Goal: Task Accomplishment & Management: Manage account settings

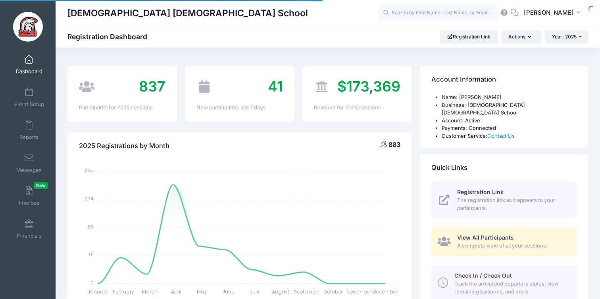
select select
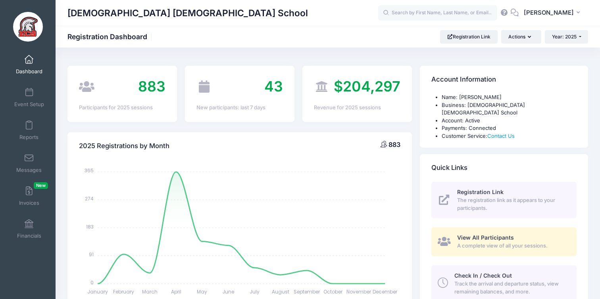
click at [474, 189] on span "Registration Link" at bounding box center [480, 192] width 46 height 7
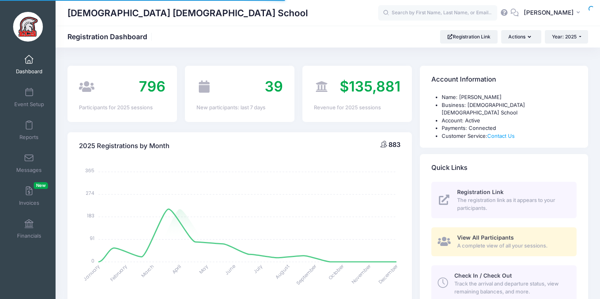
select select
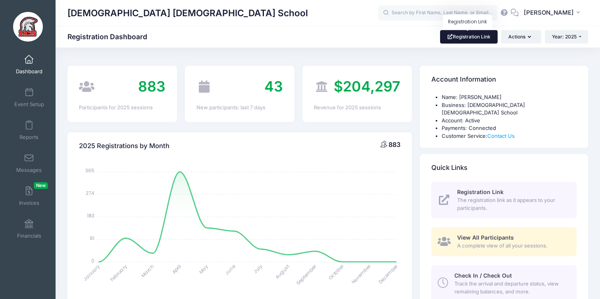
scroll to position [2, 0]
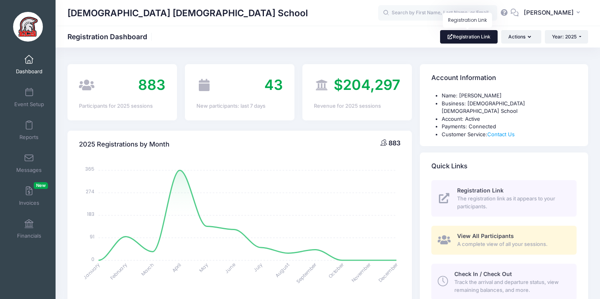
click at [459, 43] on link "Registration Link" at bounding box center [469, 36] width 58 height 13
click at [34, 93] on link "Event Setup" at bounding box center [29, 98] width 38 height 28
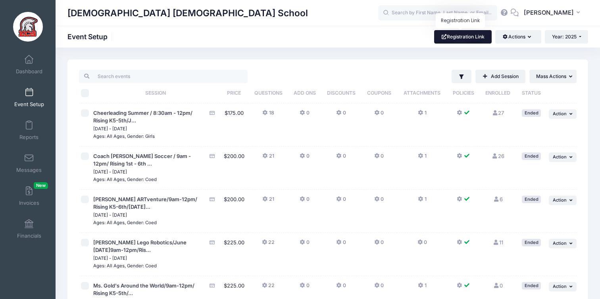
click at [470, 35] on link "Registration Link" at bounding box center [463, 36] width 58 height 13
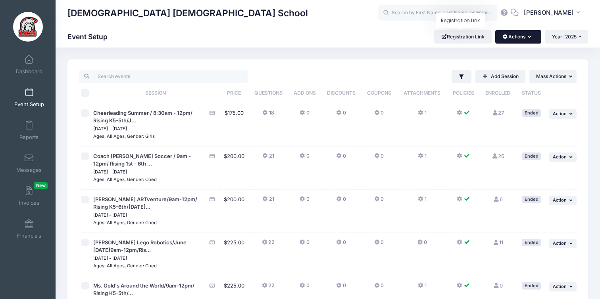
click at [518, 40] on button "Actions" at bounding box center [518, 36] width 46 height 13
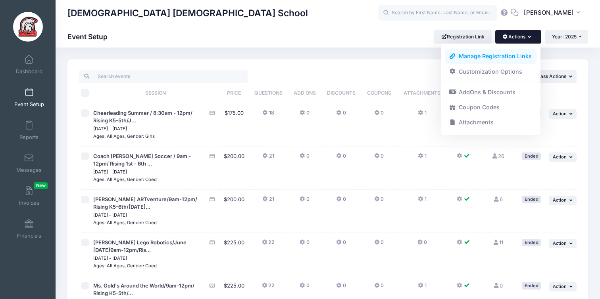
click at [503, 56] on link "Manage Registration Links" at bounding box center [491, 56] width 92 height 15
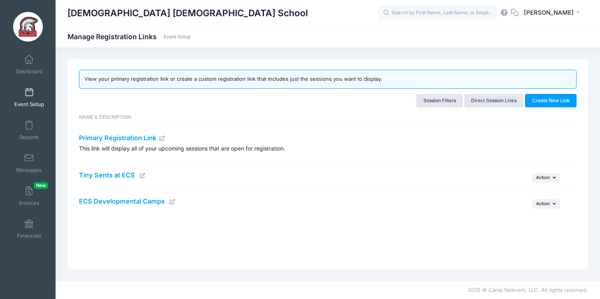
click at [143, 175] on icon at bounding box center [142, 175] width 6 height 5
click at [170, 199] on icon at bounding box center [172, 201] width 6 height 5
click at [41, 58] on link "Dashboard" at bounding box center [29, 65] width 38 height 28
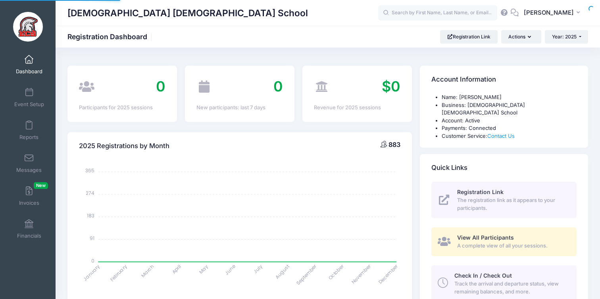
select select
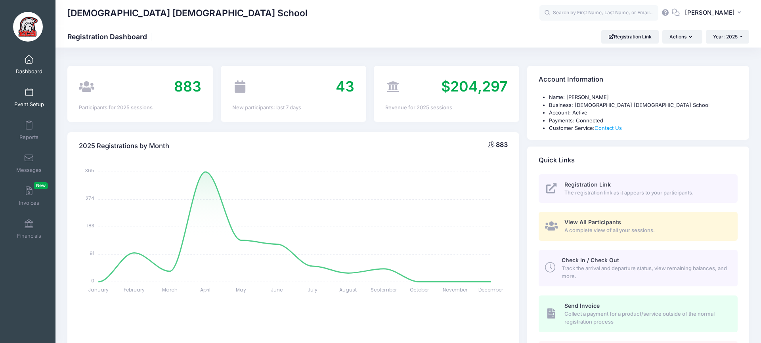
click at [20, 93] on link "Event Setup" at bounding box center [29, 98] width 38 height 28
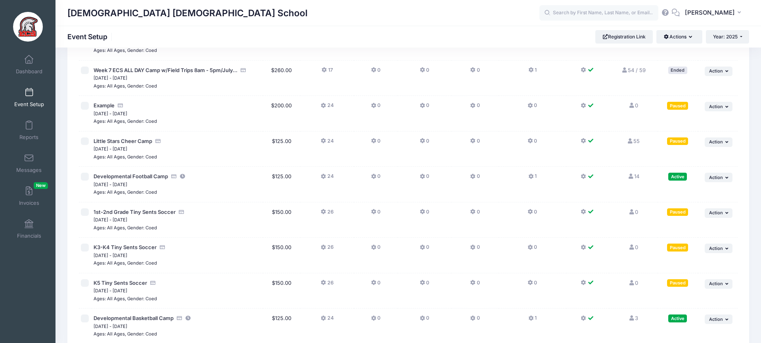
scroll to position [1536, 0]
click at [127, 138] on span "Little Stars Cheer Camp" at bounding box center [123, 141] width 59 height 6
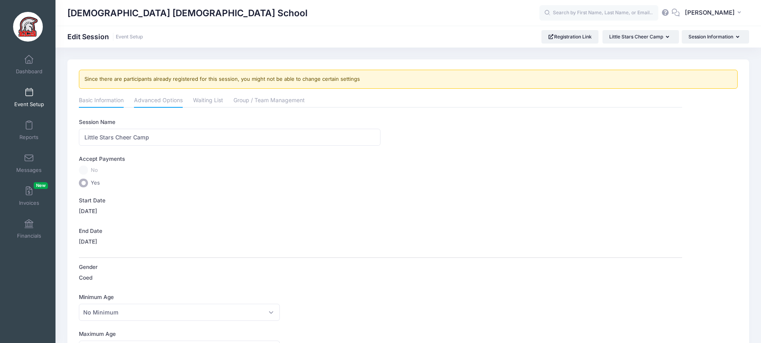
click at [153, 101] on link "Advanced Options" at bounding box center [158, 101] width 49 height 14
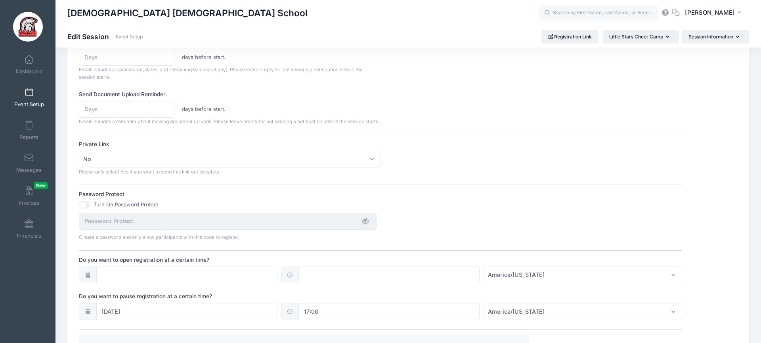
scroll to position [410, 0]
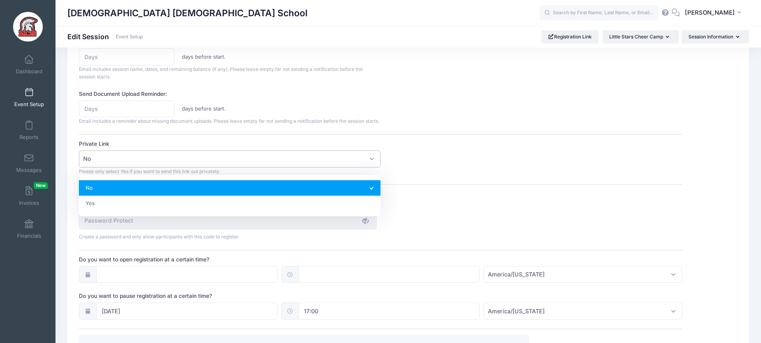
click at [146, 168] on span "No" at bounding box center [230, 159] width 302 height 17
select select "private"
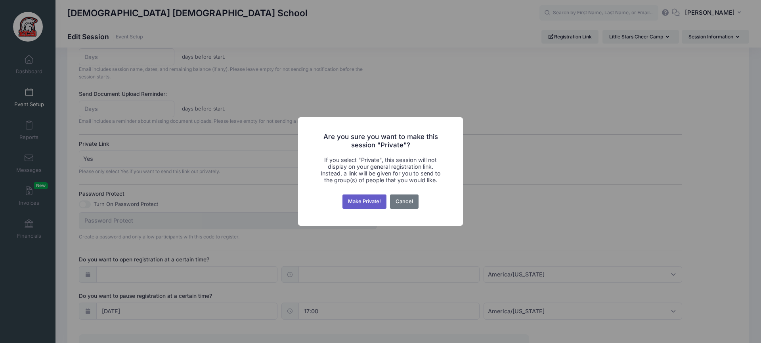
click at [362, 201] on button "Make Private!" at bounding box center [365, 202] width 44 height 14
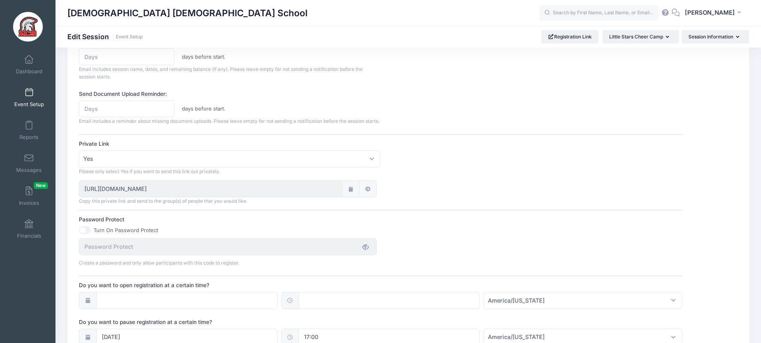
click at [445, 195] on div "https://portal.campnetwork.com/Register/Registration/RegisterForEvent.php?camp_…" at bounding box center [380, 192] width 611 height 25
click at [308, 196] on input "https://portal.campnetwork.com/Register/Registration/RegisterForEvent.php?camp_…" at bounding box center [210, 188] width 263 height 17
click at [308, 196] on input "[URL][DOMAIN_NAME]" at bounding box center [210, 188] width 263 height 17
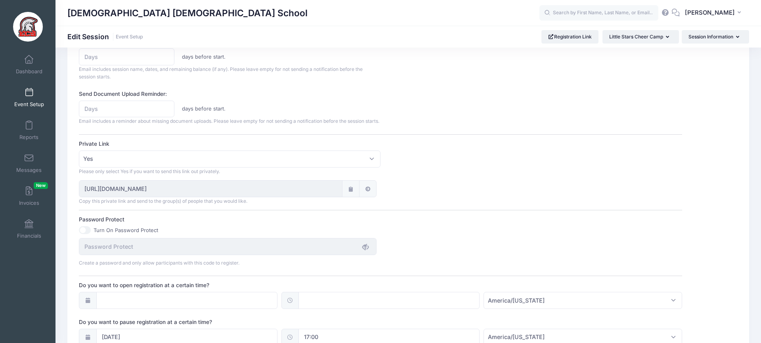
click at [437, 186] on div "Session Description Date : September 13 Time: 8am - 4pm Grades: K4 - 5th Grade …" at bounding box center [380, 66] width 603 height 715
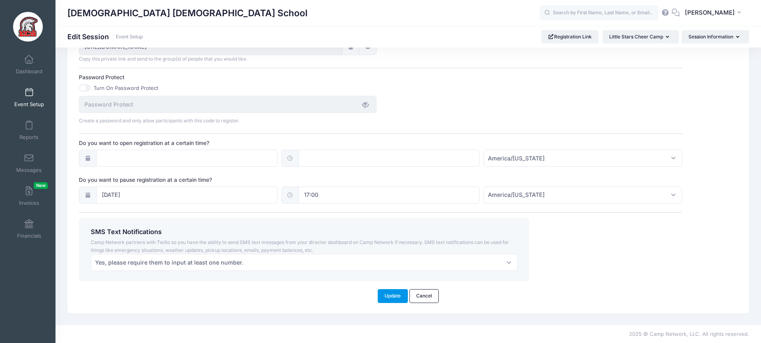
click at [388, 295] on button "Update" at bounding box center [393, 296] width 30 height 13
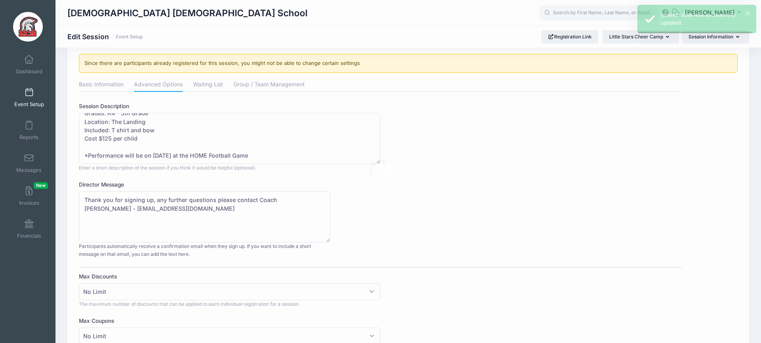
scroll to position [0, 0]
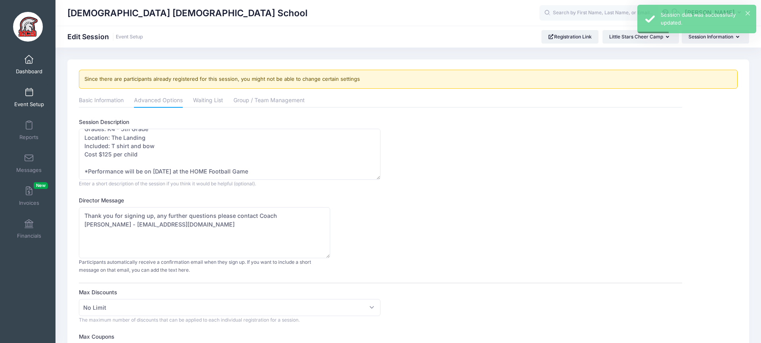
drag, startPoint x: 26, startPoint y: 72, endPoint x: 31, endPoint y: 77, distance: 6.7
click at [26, 72] on span "Dashboard" at bounding box center [29, 71] width 27 height 7
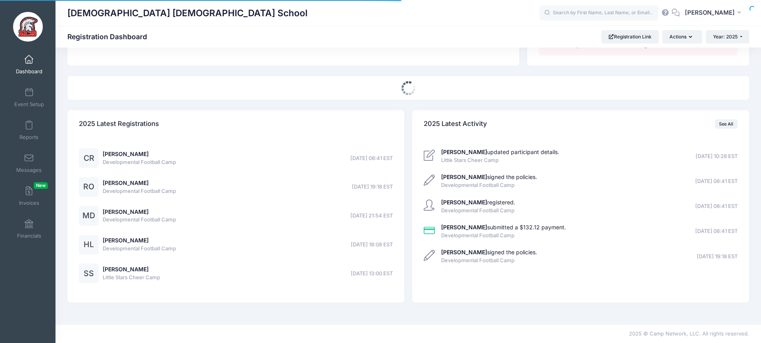
select select
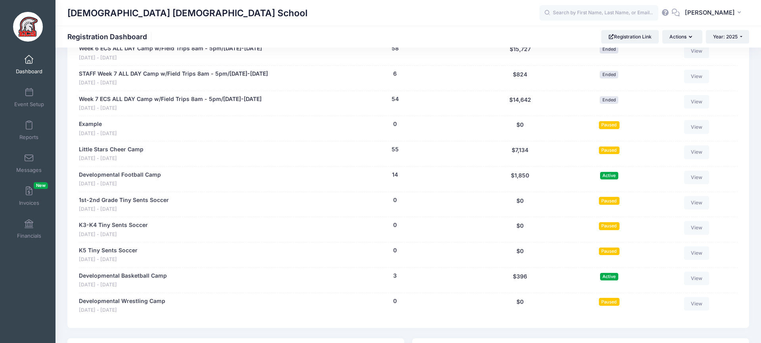
scroll to position [1398, 0]
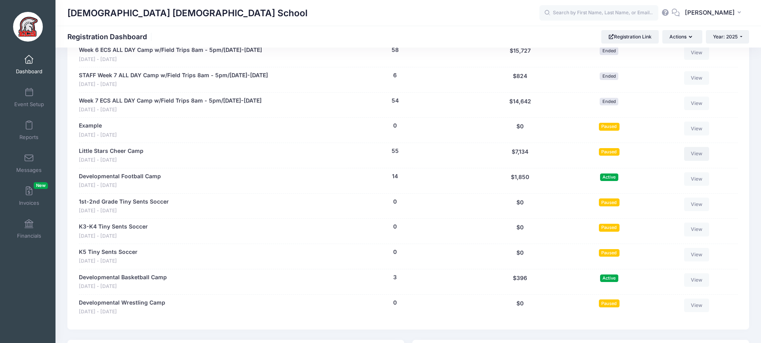
click at [706, 147] on link "View" at bounding box center [697, 153] width 25 height 13
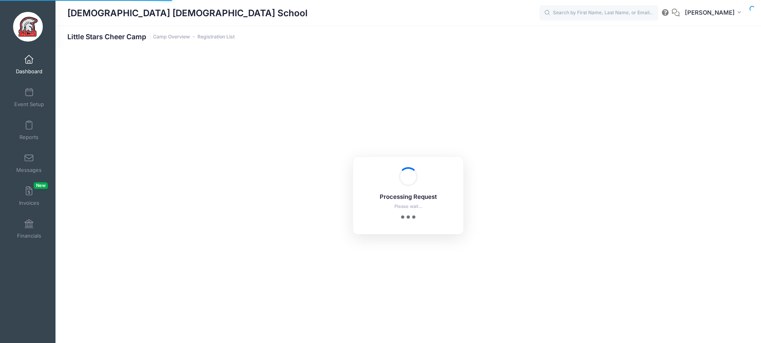
select select "10"
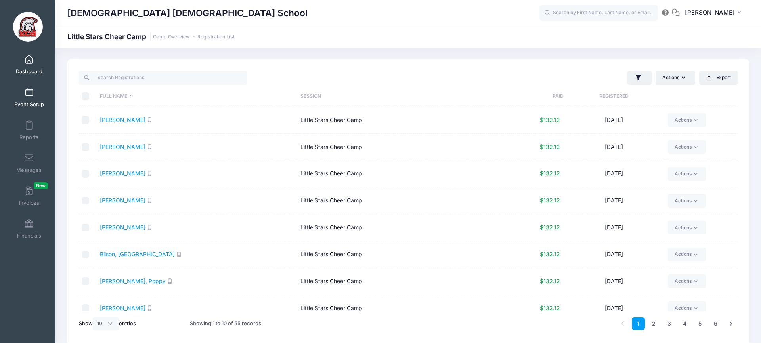
click at [35, 102] on span "Event Setup" at bounding box center [29, 104] width 30 height 7
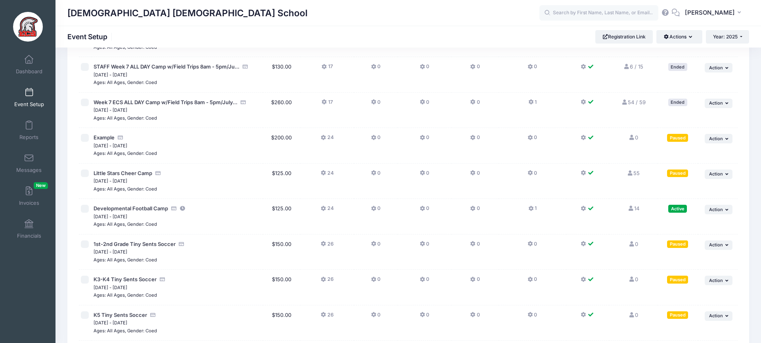
scroll to position [1492, 0]
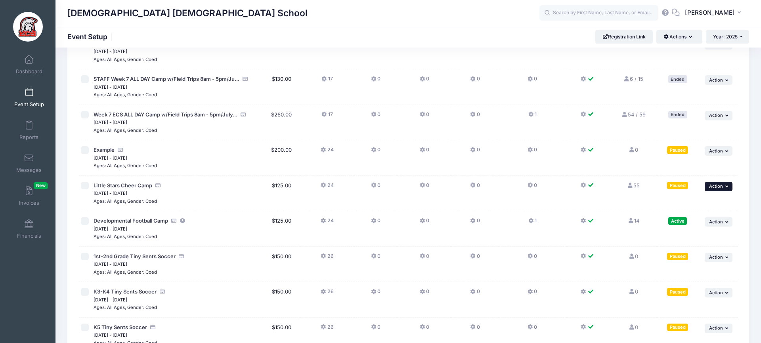
click at [721, 184] on span "Action" at bounding box center [716, 187] width 14 height 6
click at [684, 165] on link "Pause Session" at bounding box center [694, 165] width 72 height 15
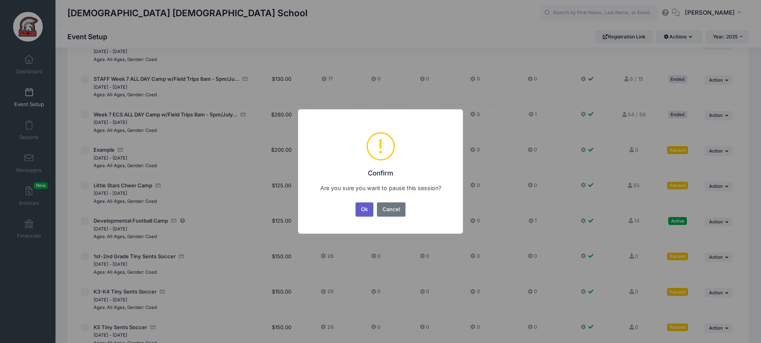
click at [362, 205] on button "Ok" at bounding box center [365, 210] width 18 height 14
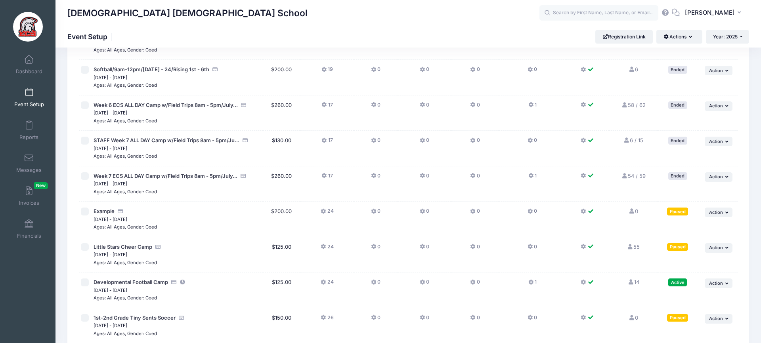
scroll to position [1542, 0]
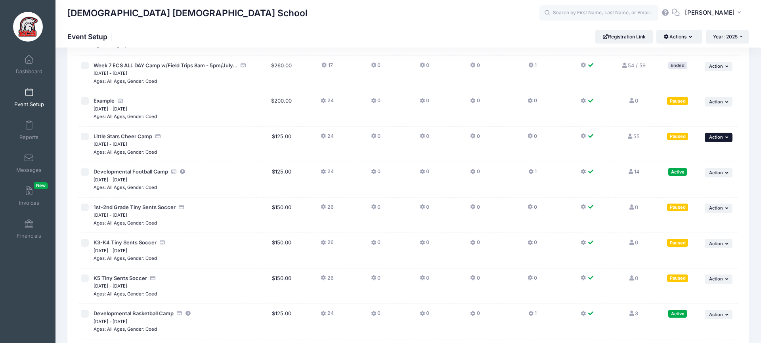
click at [718, 134] on span "Action" at bounding box center [716, 137] width 14 height 6
click at [694, 113] on link "Resume Session" at bounding box center [694, 116] width 72 height 15
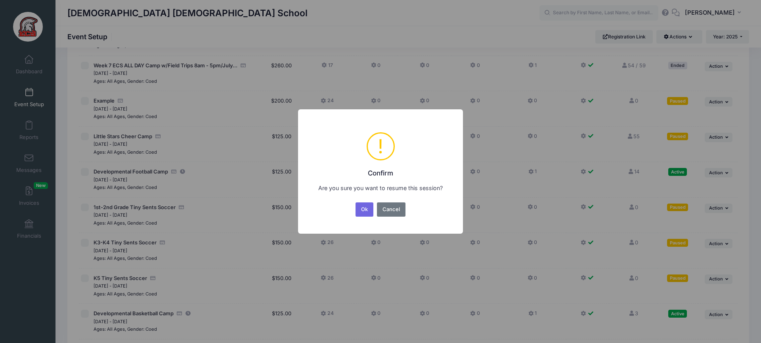
click at [370, 210] on button "Ok" at bounding box center [365, 210] width 18 height 14
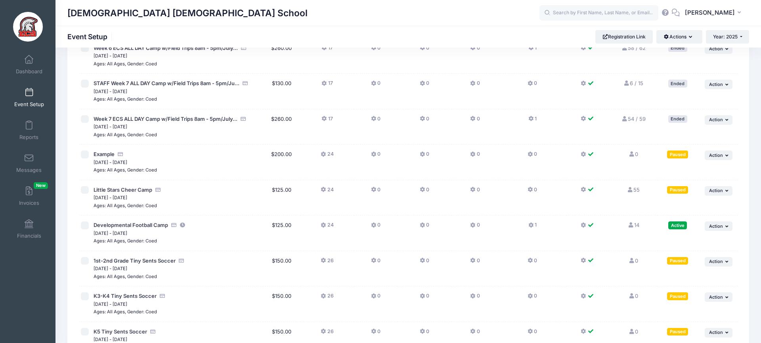
scroll to position [1490, 0]
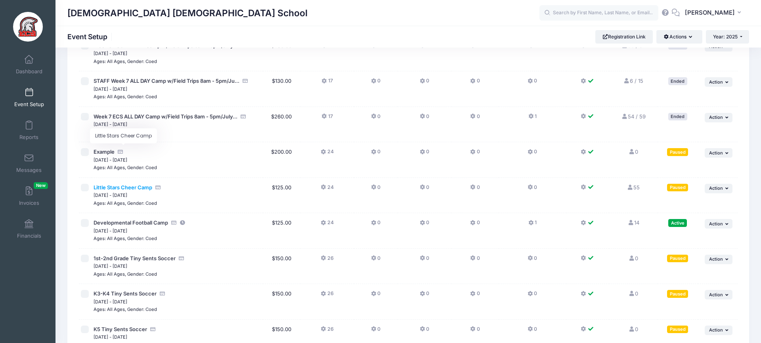
click at [132, 184] on span "Little Stars Cheer Camp" at bounding box center [123, 187] width 59 height 6
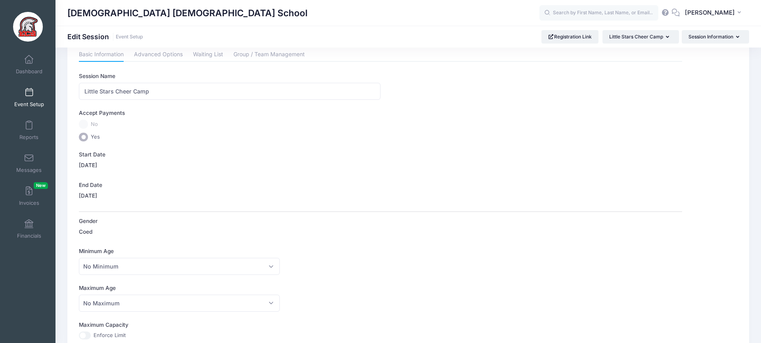
scroll to position [35, 0]
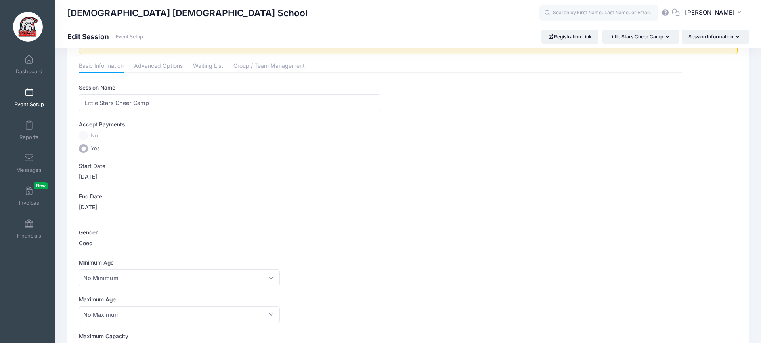
drag, startPoint x: 162, startPoint y: 67, endPoint x: 165, endPoint y: 75, distance: 8.2
click at [162, 67] on link "Advanced Options" at bounding box center [158, 66] width 49 height 14
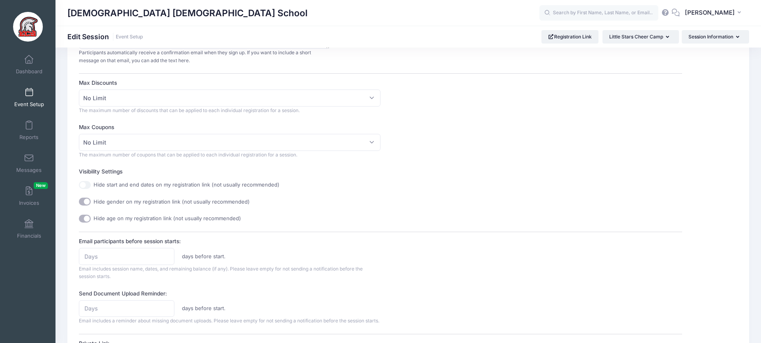
scroll to position [560, 0]
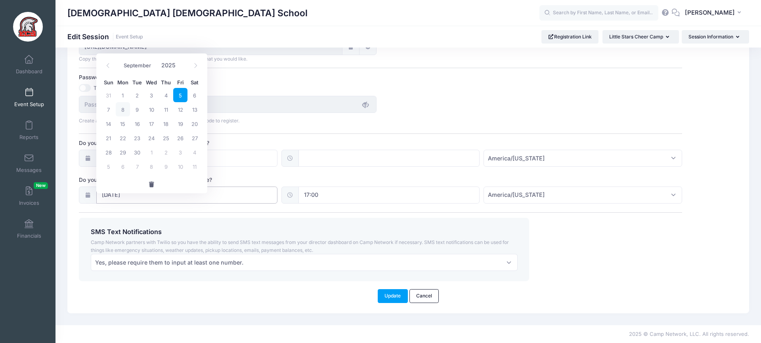
drag, startPoint x: 221, startPoint y: 195, endPoint x: 219, endPoint y: 200, distance: 5.9
click at [221, 195] on input "09/05/2025" at bounding box center [186, 195] width 181 height 17
drag, startPoint x: 154, startPoint y: 176, endPoint x: 211, endPoint y: 182, distance: 57.4
click at [158, 176] on button "button" at bounding box center [151, 184] width 111 height 17
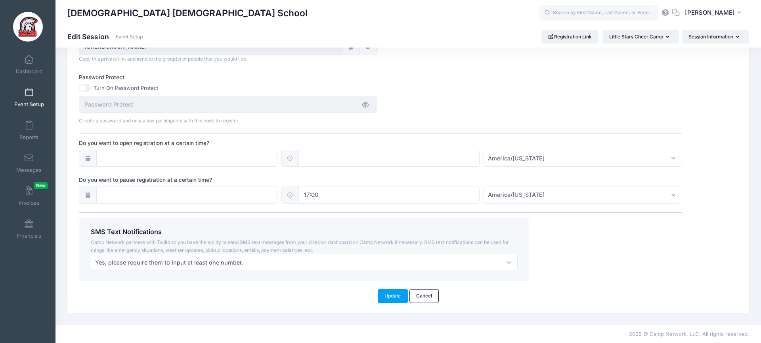
click at [355, 197] on input "17:00" at bounding box center [389, 195] width 181 height 17
click at [355, 234] on span "button" at bounding box center [354, 237] width 7 height 6
click at [396, 300] on button "Update" at bounding box center [393, 296] width 30 height 13
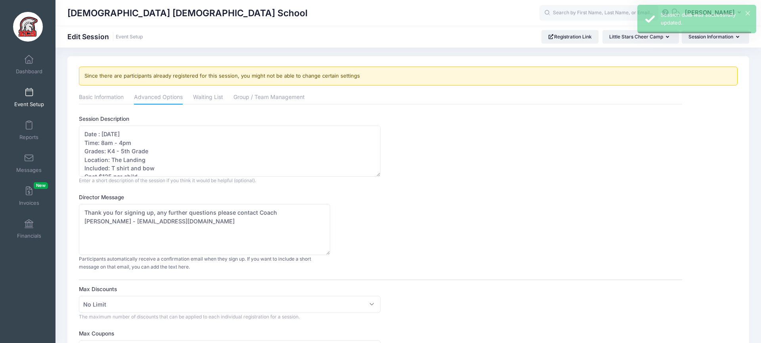
scroll to position [0, 0]
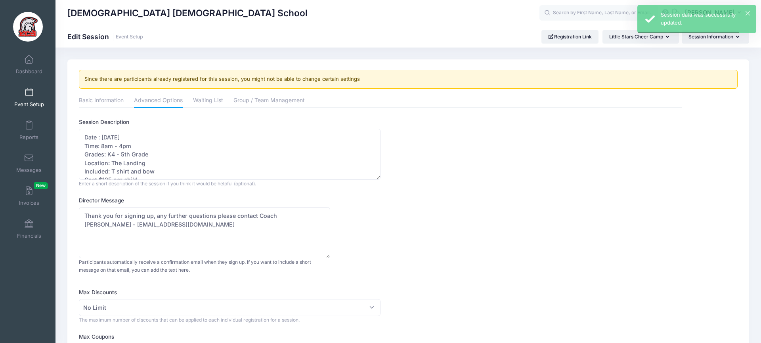
click at [27, 102] on span "Event Setup" at bounding box center [29, 104] width 30 height 7
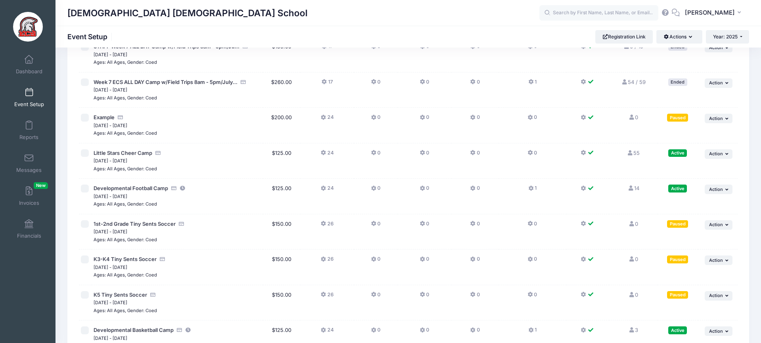
scroll to position [1519, 0]
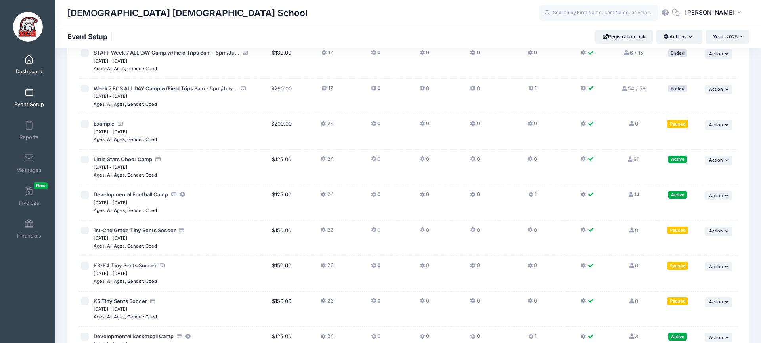
click at [32, 73] on span "Dashboard" at bounding box center [29, 71] width 27 height 7
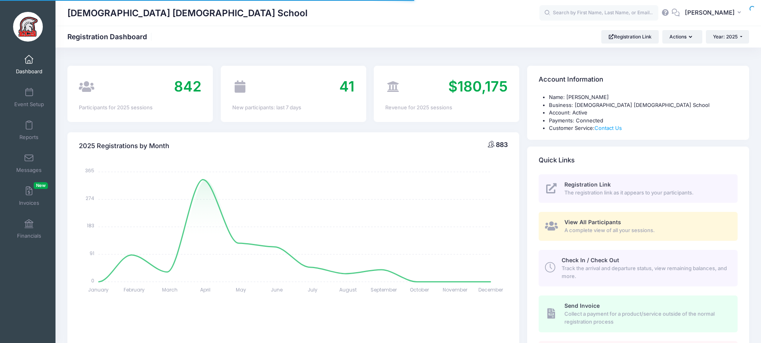
select select
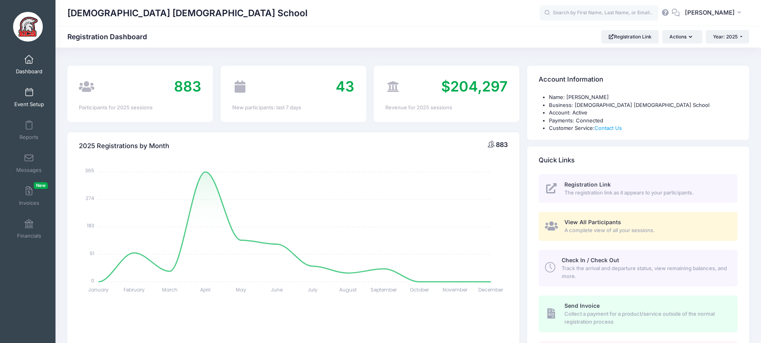
click at [29, 95] on span at bounding box center [29, 92] width 0 height 9
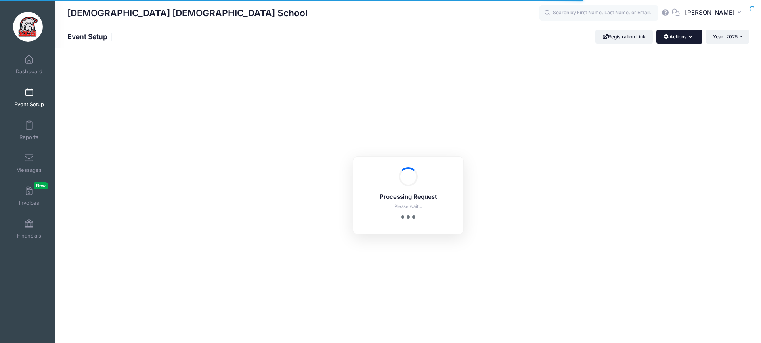
drag, startPoint x: 676, startPoint y: 41, endPoint x: 675, endPoint y: 45, distance: 4.5
click at [676, 41] on button "Actions" at bounding box center [680, 36] width 46 height 13
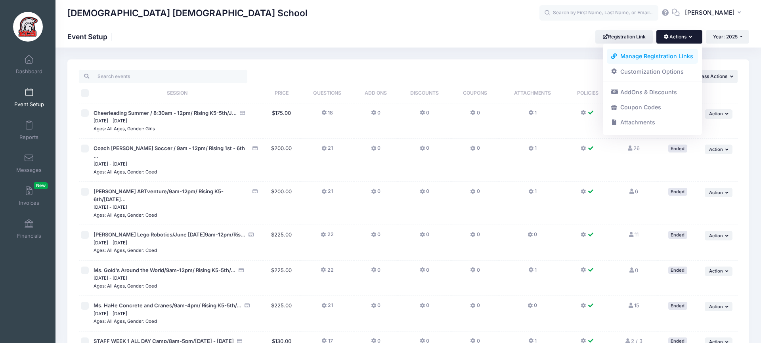
click at [663, 56] on link "Manage Registration Links" at bounding box center [653, 56] width 92 height 15
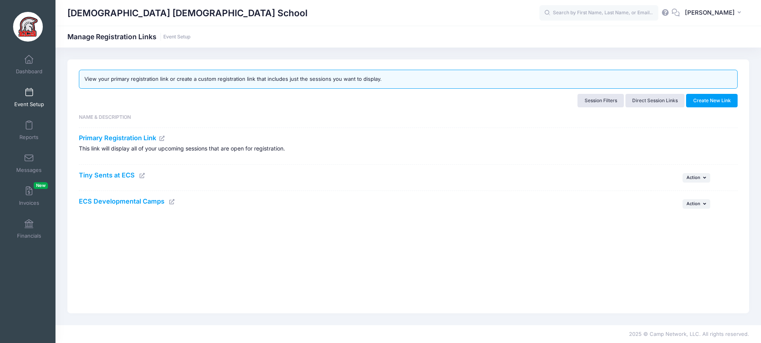
click at [174, 202] on h4 "ECS Developmental Camps" at bounding box center [363, 202] width 569 height 8
click at [173, 202] on icon at bounding box center [172, 201] width 6 height 5
click at [163, 138] on icon at bounding box center [162, 138] width 6 height 5
click at [24, 92] on link "Event Setup" at bounding box center [29, 98] width 38 height 28
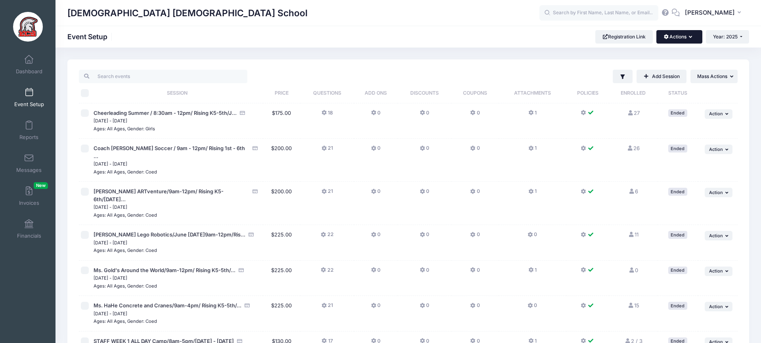
click at [671, 42] on button "Actions" at bounding box center [680, 36] width 46 height 13
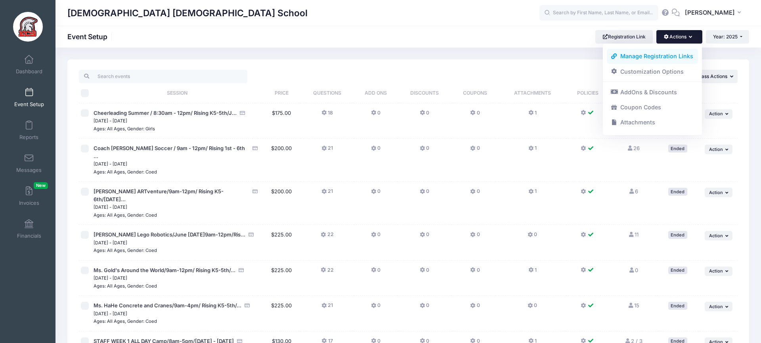
click at [669, 59] on link "Manage Registration Links" at bounding box center [653, 56] width 92 height 15
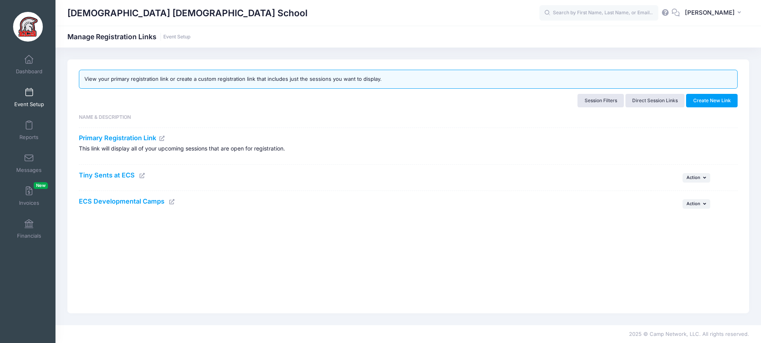
click at [141, 176] on icon at bounding box center [142, 175] width 6 height 5
click at [171, 203] on icon at bounding box center [172, 201] width 6 height 5
click at [31, 69] on span "Dashboard" at bounding box center [29, 71] width 27 height 7
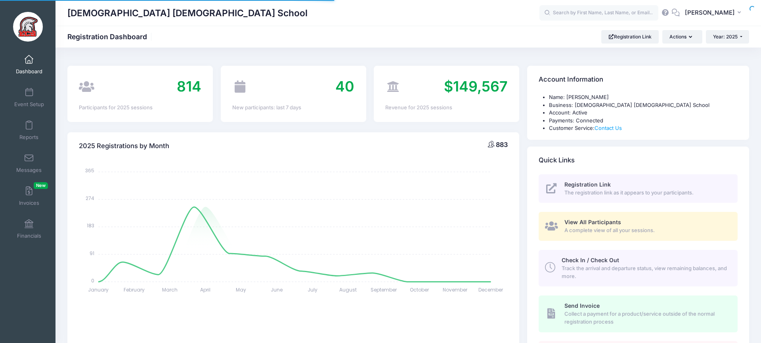
select select
